Goal: Information Seeking & Learning: Learn about a topic

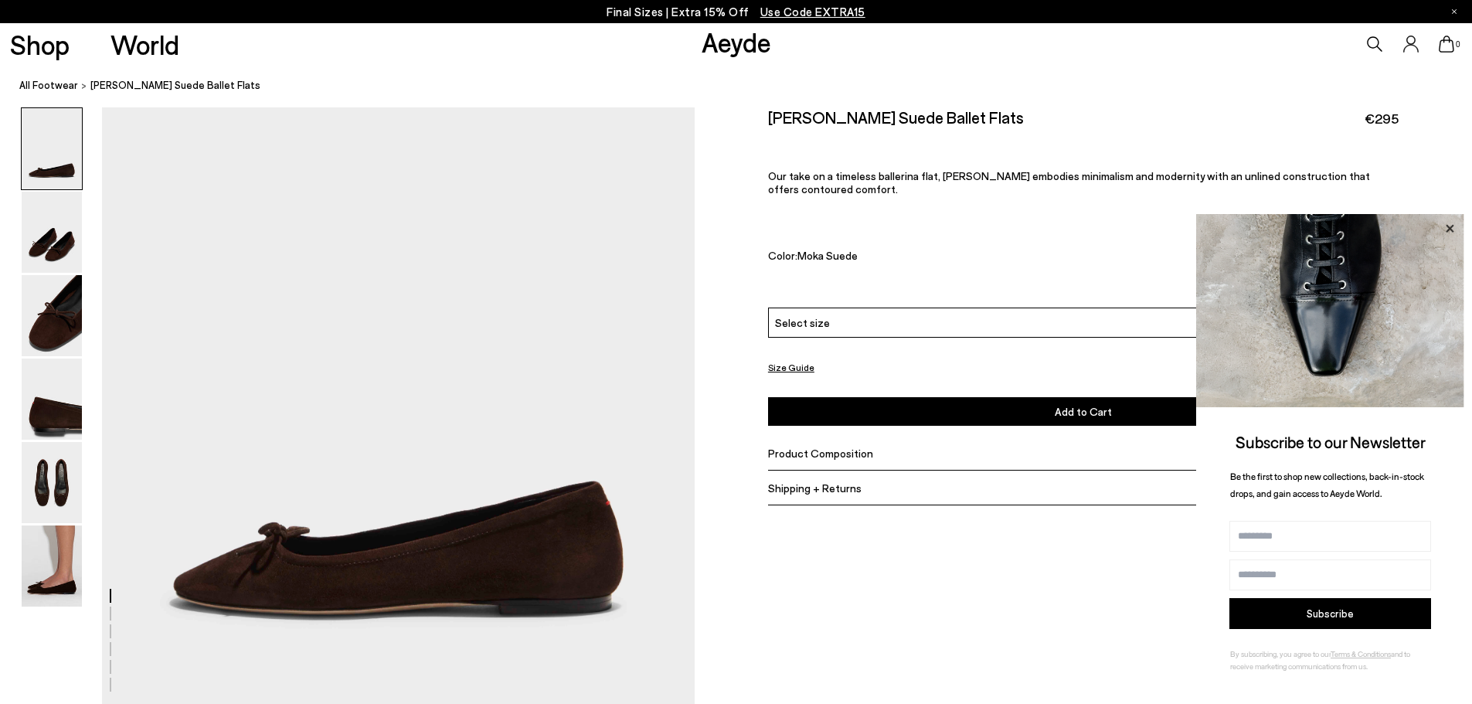
drag, startPoint x: 1447, startPoint y: 229, endPoint x: 1238, endPoint y: 233, distance: 209.4
click at [1447, 228] on icon at bounding box center [1450, 229] width 20 height 20
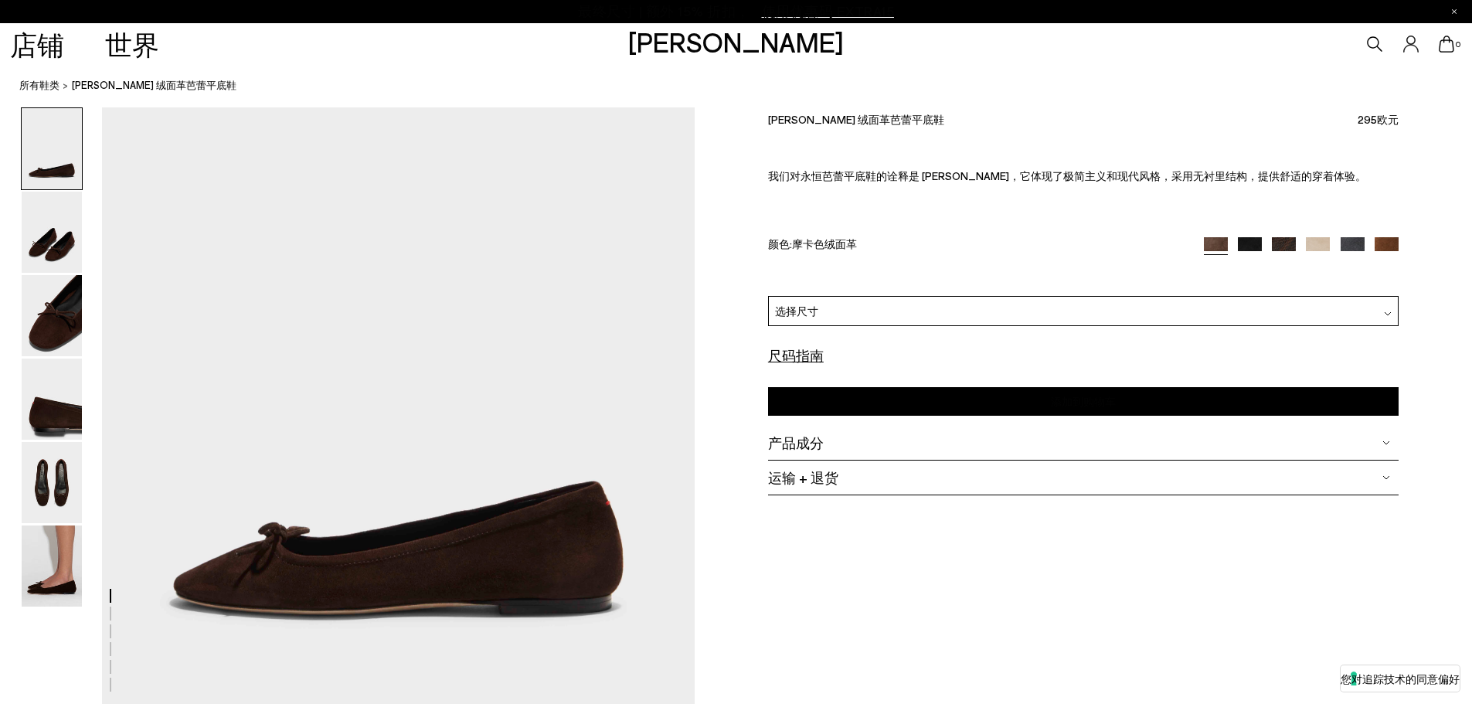
click at [859, 456] on div "产品成分" at bounding box center [1083, 443] width 631 height 35
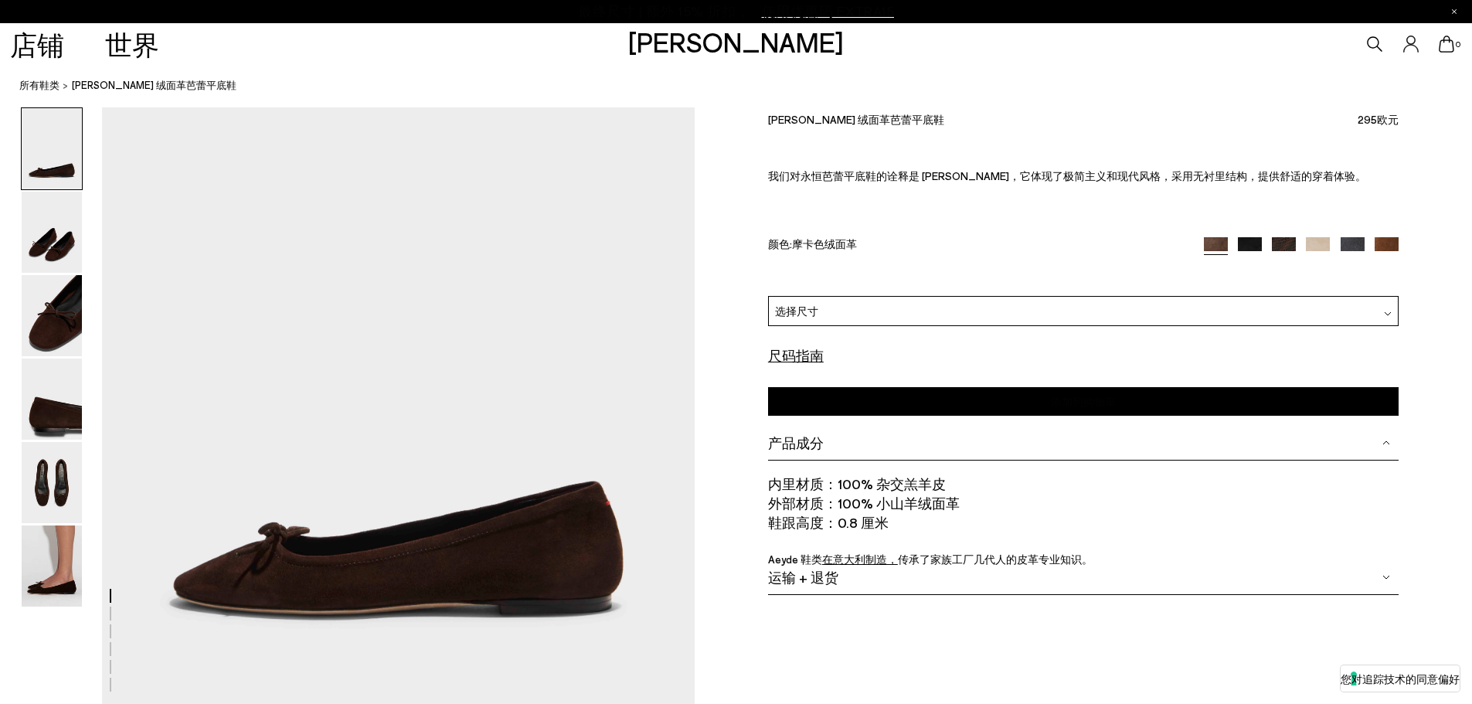
click at [814, 440] on font "产品成分" at bounding box center [796, 442] width 56 height 17
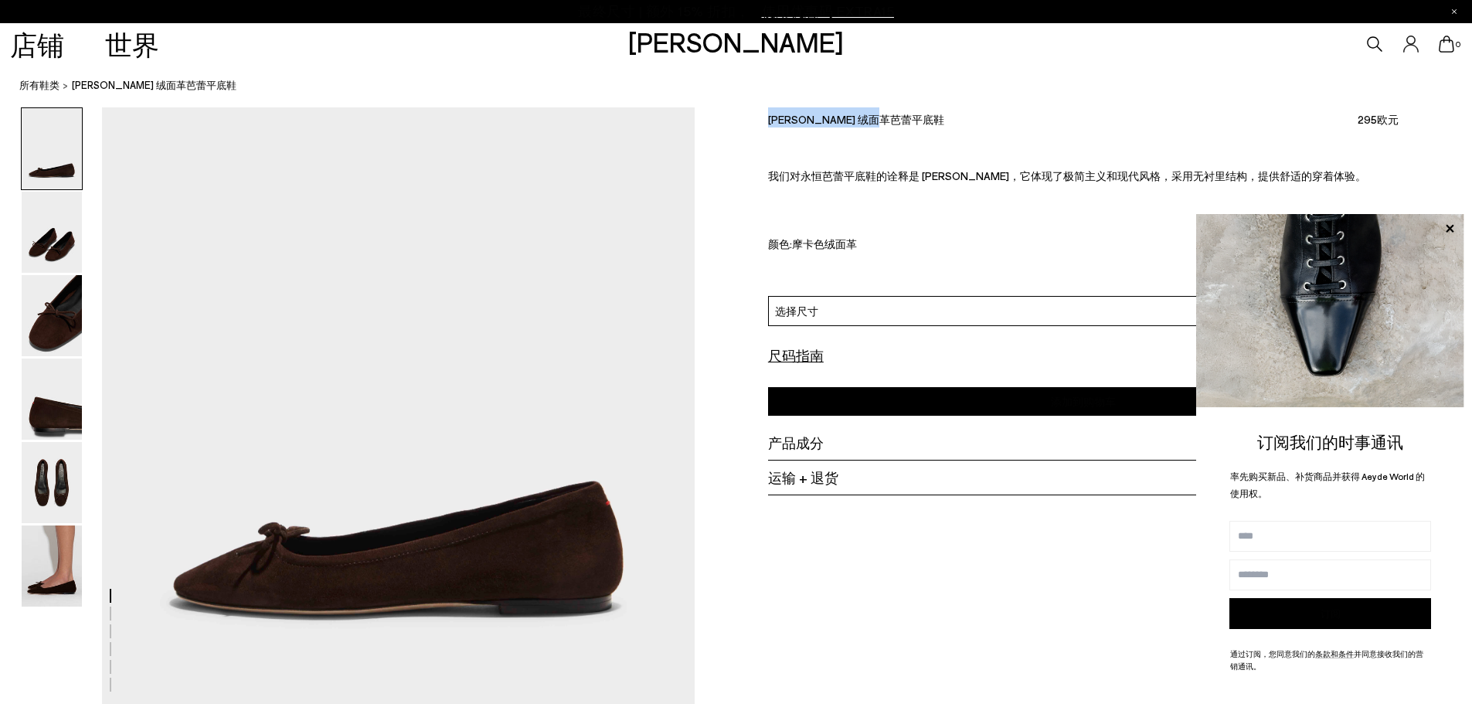
drag, startPoint x: 768, startPoint y: 117, endPoint x: 845, endPoint y: 123, distance: 76.7
click at [960, 121] on div "[PERSON_NAME] 绒面革芭蕾平底鞋 295欧元" at bounding box center [1083, 117] width 631 height 21
copy font "[PERSON_NAME] 绒面革芭蕾平底鞋"
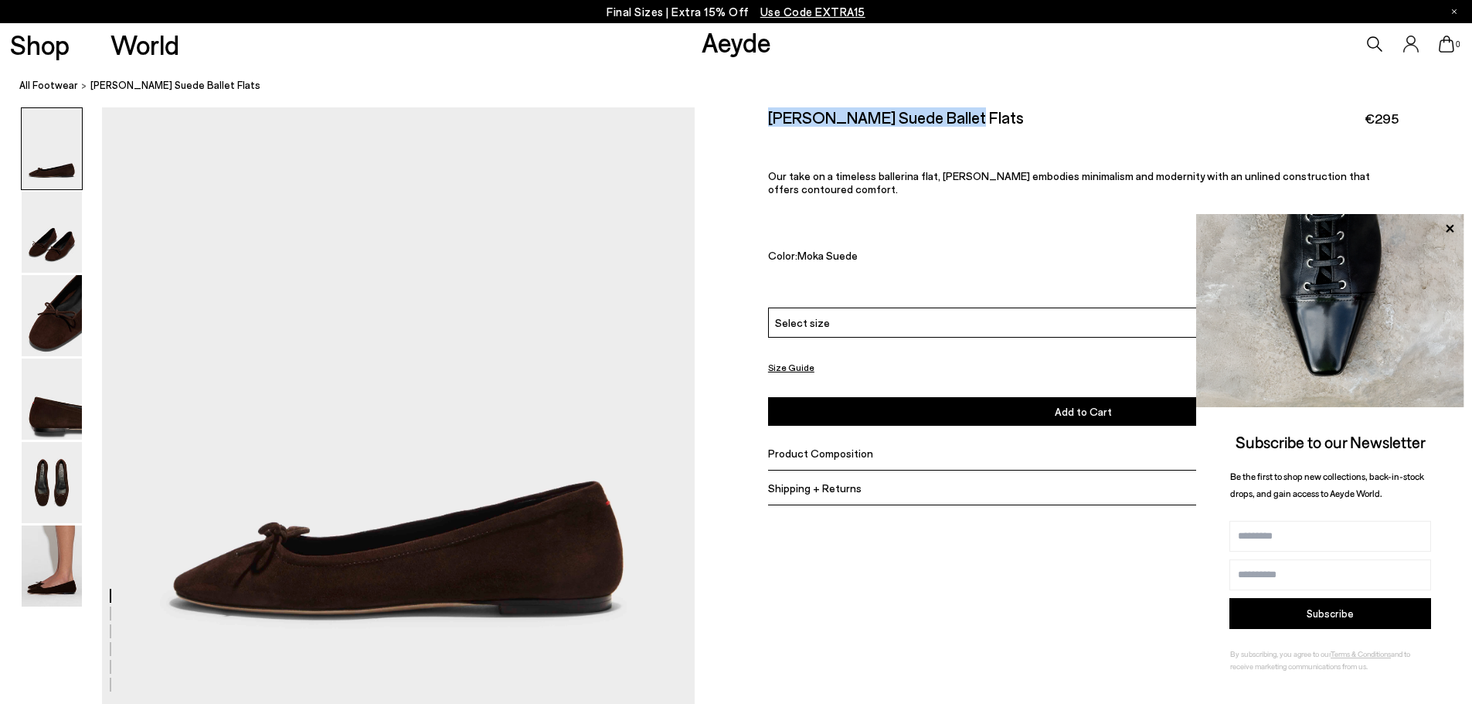
drag, startPoint x: 969, startPoint y: 117, endPoint x: 588, endPoint y: 3, distance: 397.7
click at [971, 119] on div "Size Guide Shoes Belt Our shoes come in European sizing. The easiest way to mea…" at bounding box center [1083, 317] width 777 height 420
copy h2 "[PERSON_NAME] Suede Ballet Flats"
drag, startPoint x: 1297, startPoint y: 113, endPoint x: 1290, endPoint y: 114, distance: 7.8
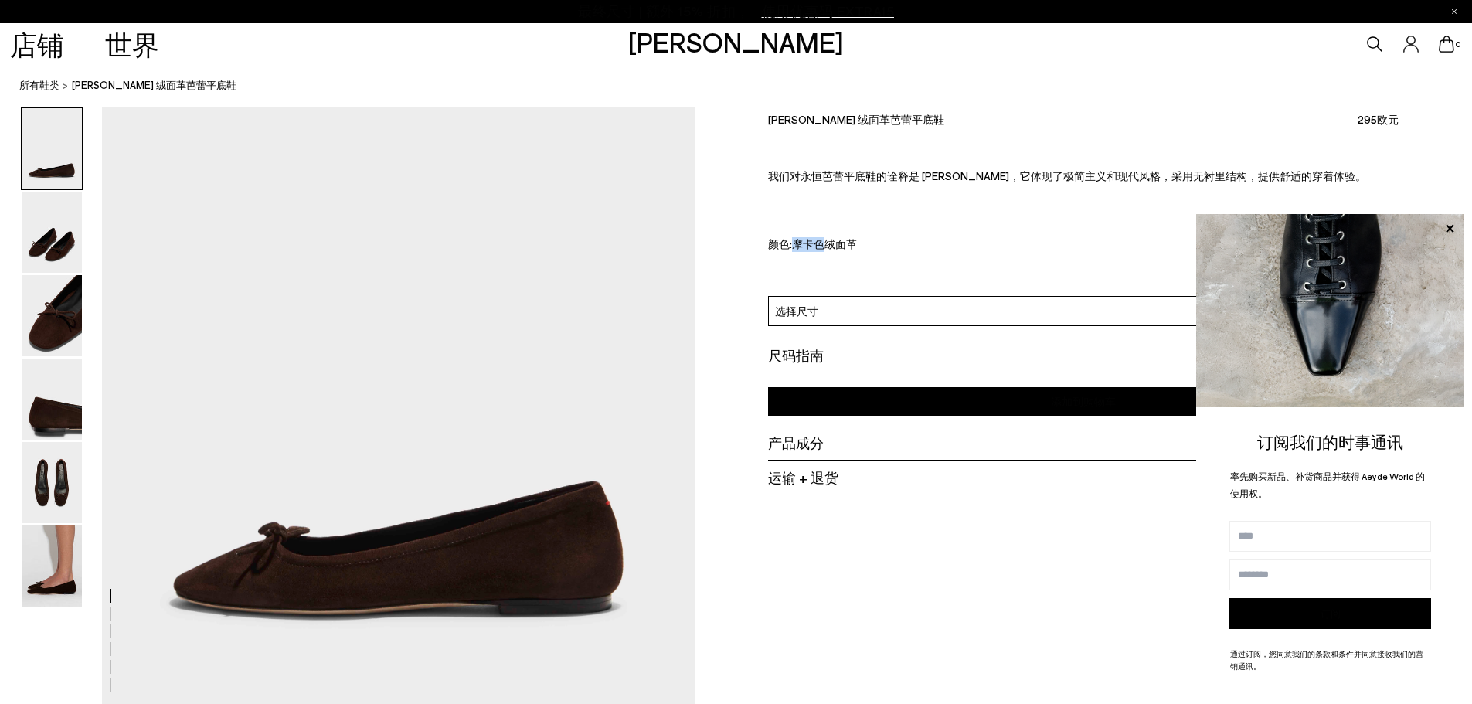
drag, startPoint x: 796, startPoint y: 245, endPoint x: 827, endPoint y: 245, distance: 30.9
click at [827, 245] on font "摩卡色绒面革" at bounding box center [824, 243] width 65 height 13
copy font "摩卡色"
click at [826, 447] on div "产品成分" at bounding box center [1083, 443] width 631 height 35
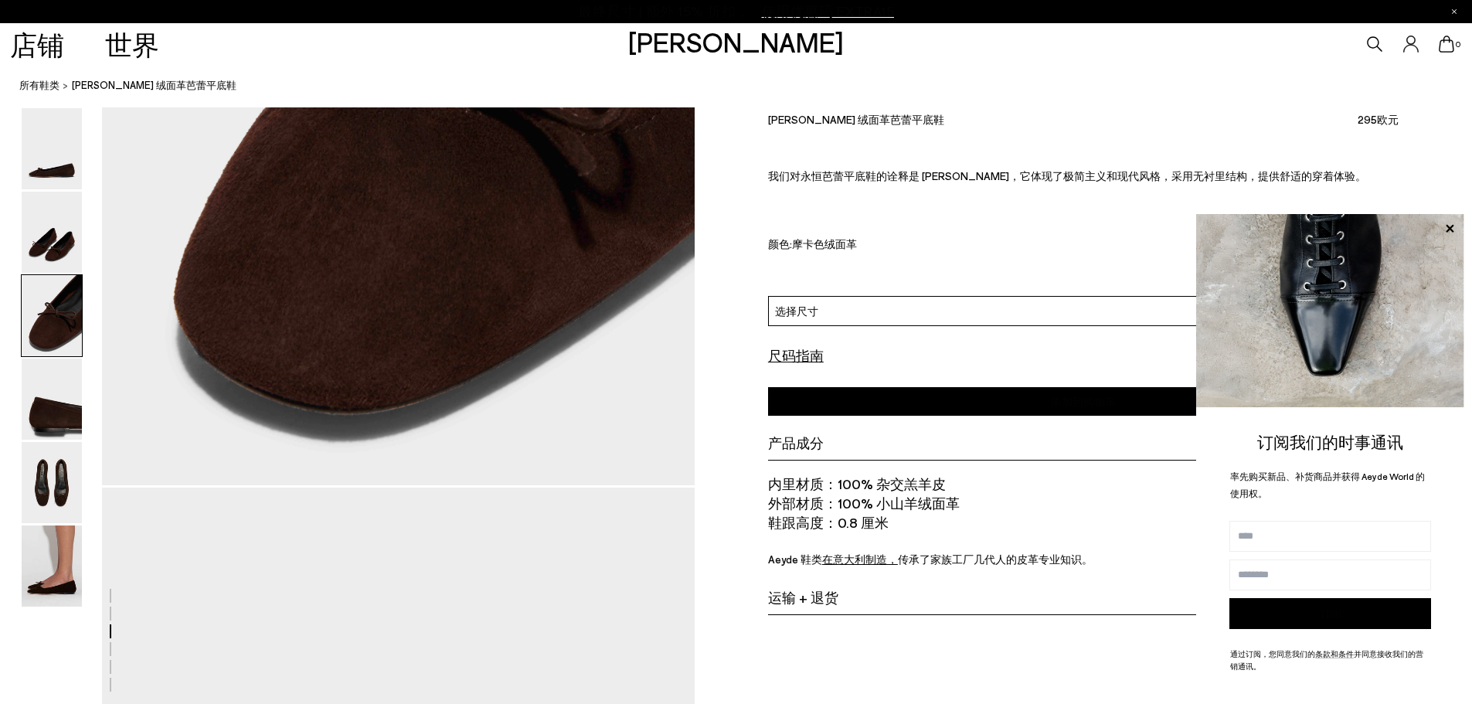
scroll to position [1545, 0]
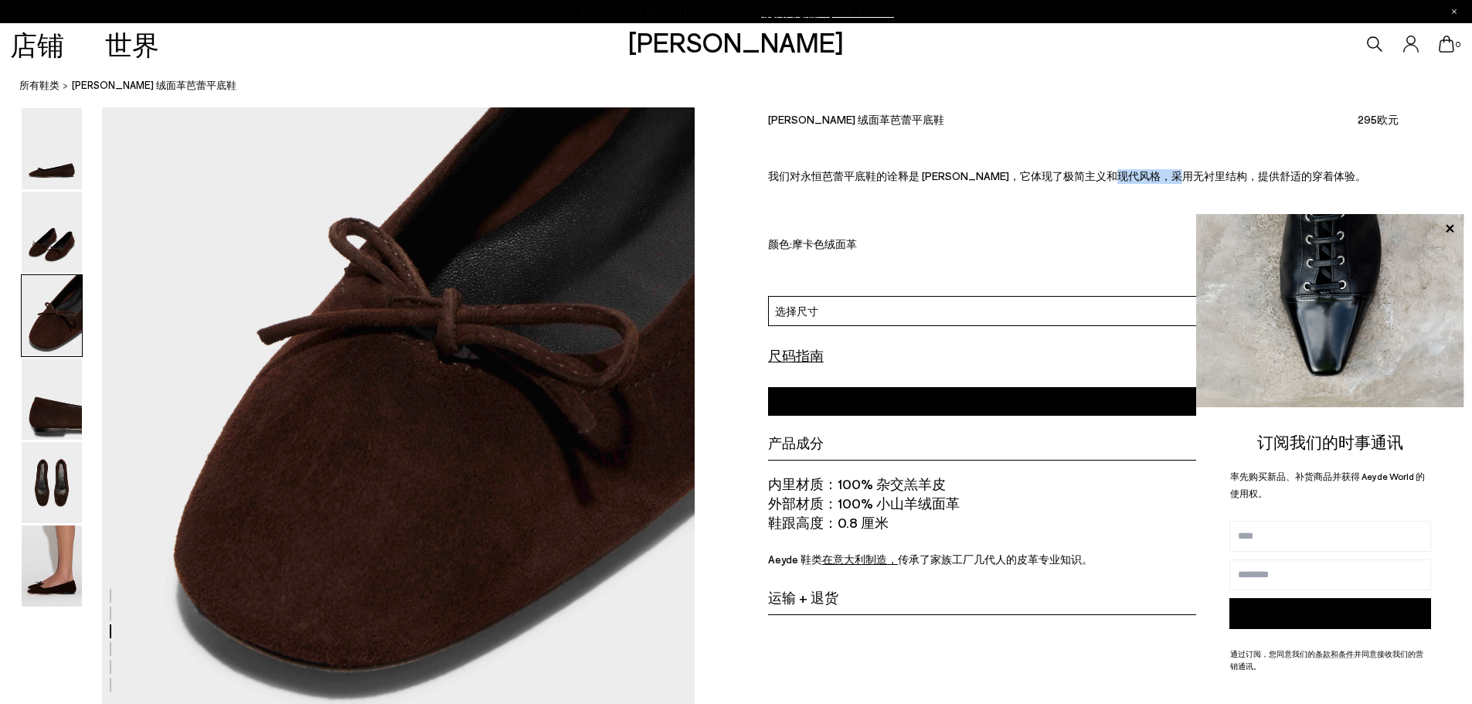
drag, startPoint x: 1125, startPoint y: 174, endPoint x: 1172, endPoint y: 187, distance: 48.9
click at [1192, 180] on font "我们对永恒芭蕾平底鞋的诠释是 [PERSON_NAME]，它体现了极简主义和现代风格，采用无衬里结构，提供舒适的穿着体验。" at bounding box center [1067, 175] width 598 height 13
click at [1135, 195] on p "我们对永恒芭蕾平底鞋的诠释是 [PERSON_NAME]，它体现了极简主义和现代风格，采用无衬里结构，提供舒适的穿着体验。" at bounding box center [1083, 183] width 631 height 28
drag, startPoint x: 1158, startPoint y: 179, endPoint x: 1189, endPoint y: 180, distance: 30.9
click at [1189, 180] on font "我们对永恒芭蕾平底鞋的诠释是 [PERSON_NAME]，它体现了极简主义和现代风格，采用无衬里结构，提供舒适的穿着体验。" at bounding box center [1067, 175] width 598 height 13
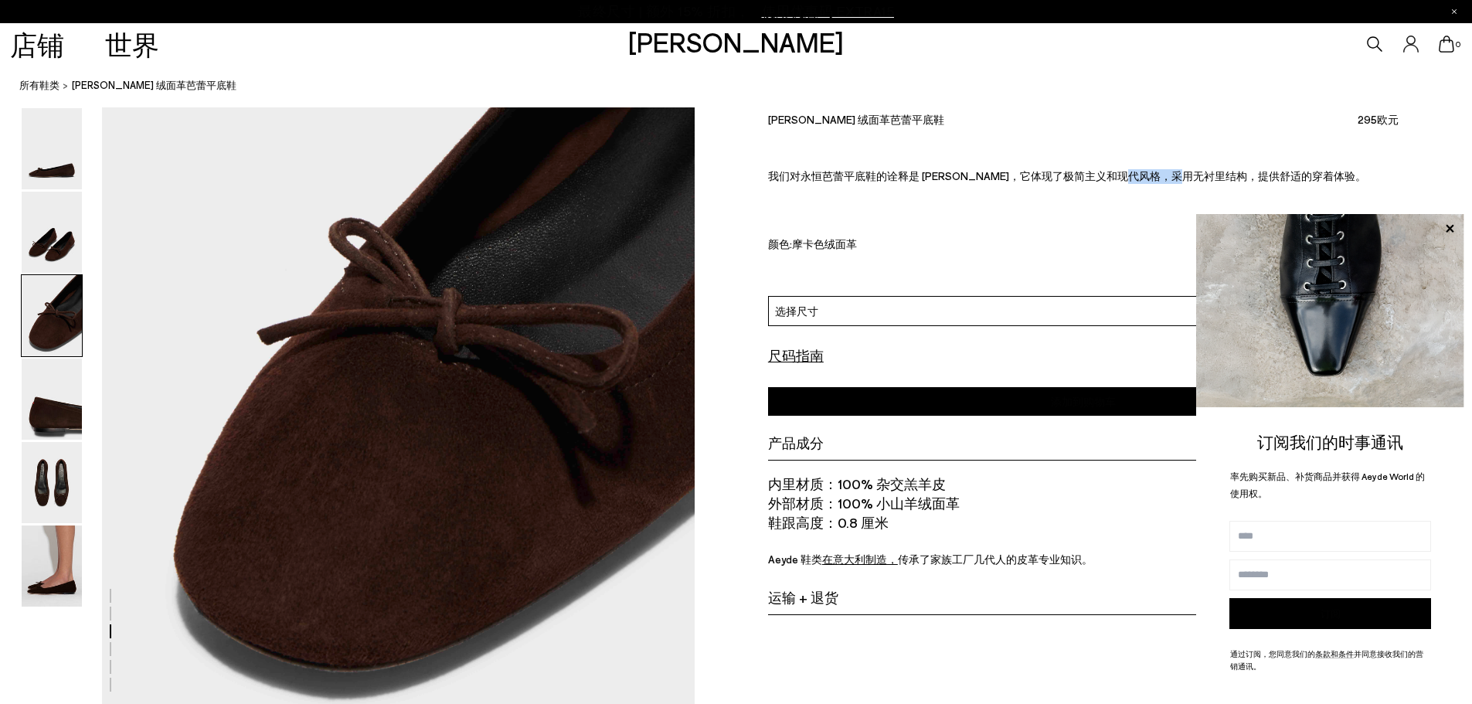
copy font "无衬里结构"
drag, startPoint x: 1362, startPoint y: 90, endPoint x: 1353, endPoint y: 97, distance: 11.5
drag, startPoint x: 884, startPoint y: 505, endPoint x: 932, endPoint y: 506, distance: 47.9
click at [932, 506] on font "100% 小山羊绒面革" at bounding box center [899, 503] width 122 height 17
click at [923, 513] on li "鞋跟高度： 0.8 厘米" at bounding box center [1083, 522] width 631 height 19
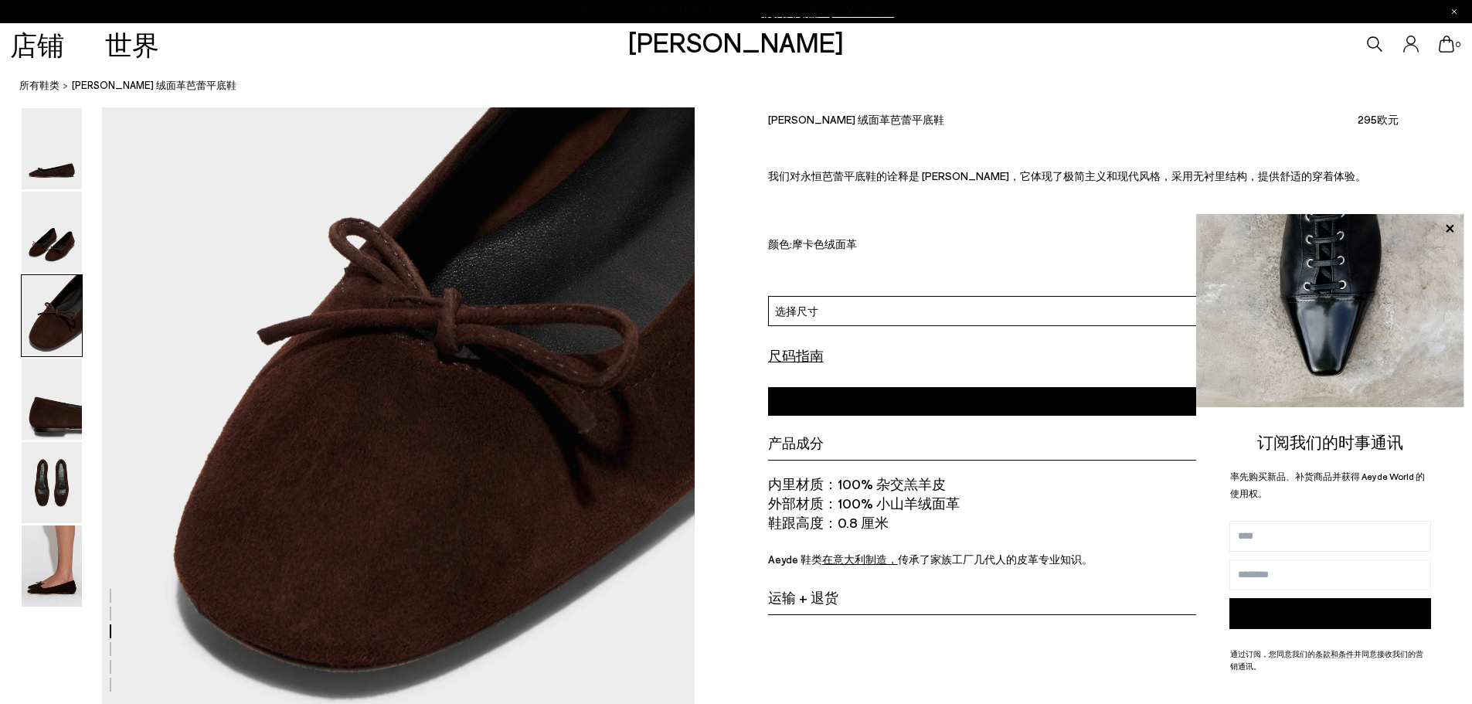
drag, startPoint x: 943, startPoint y: 505, endPoint x: 981, endPoint y: 505, distance: 38.6
click at [981, 505] on li "外部材质： 100% 小山羊绒面革" at bounding box center [1083, 503] width 631 height 19
copy font "绒面革"
click at [26, 151] on img at bounding box center [52, 148] width 60 height 81
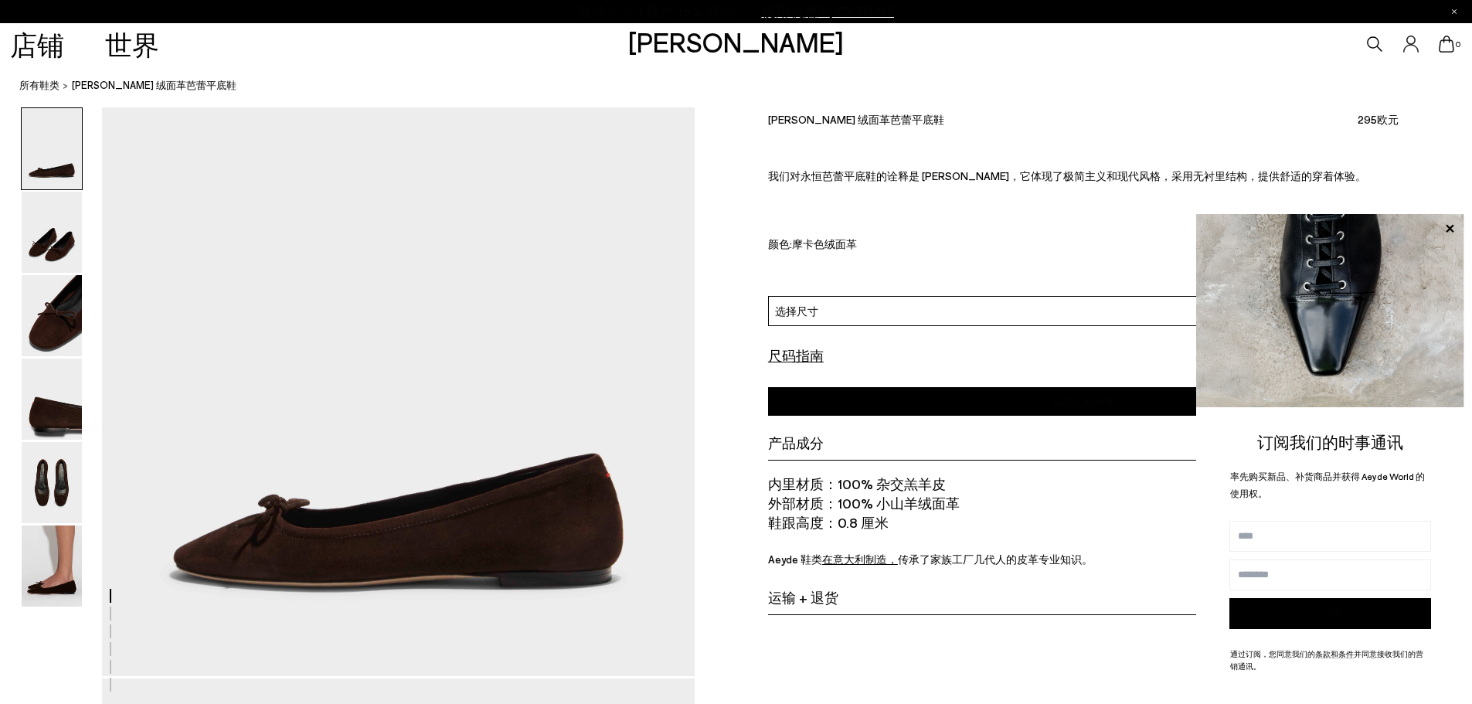
scroll to position [0, 0]
